Goal: Find specific page/section: Find specific page/section

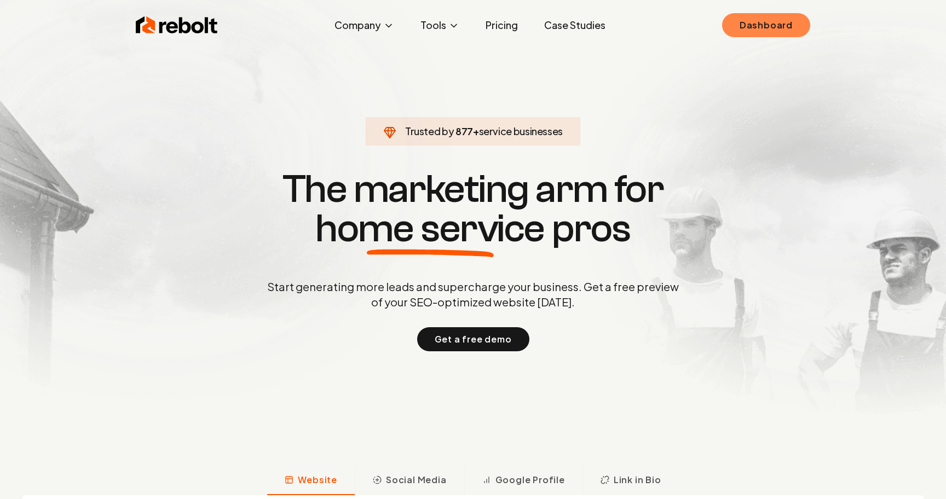
click at [746, 21] on link "Dashboard" at bounding box center [766, 25] width 88 height 24
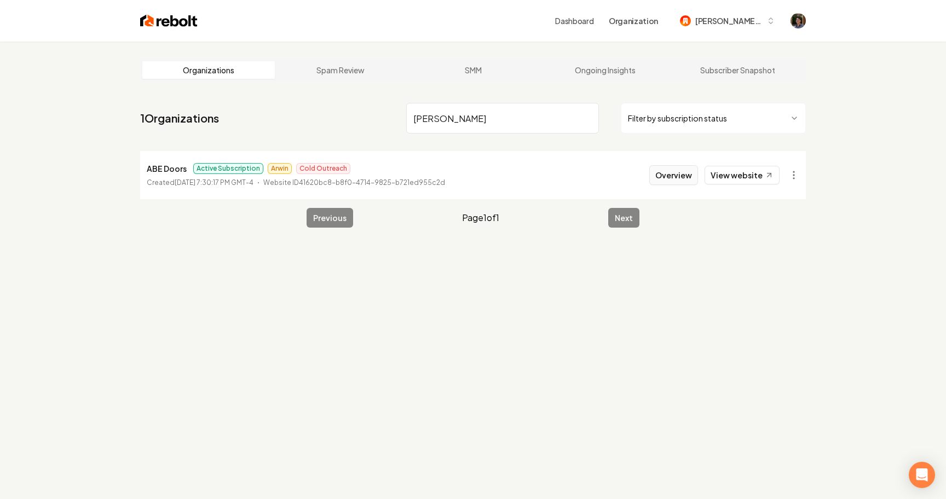
type input "[PERSON_NAME]"
click at [677, 183] on button "Overview" at bounding box center [673, 175] width 49 height 20
